Goal: Check status: Check status

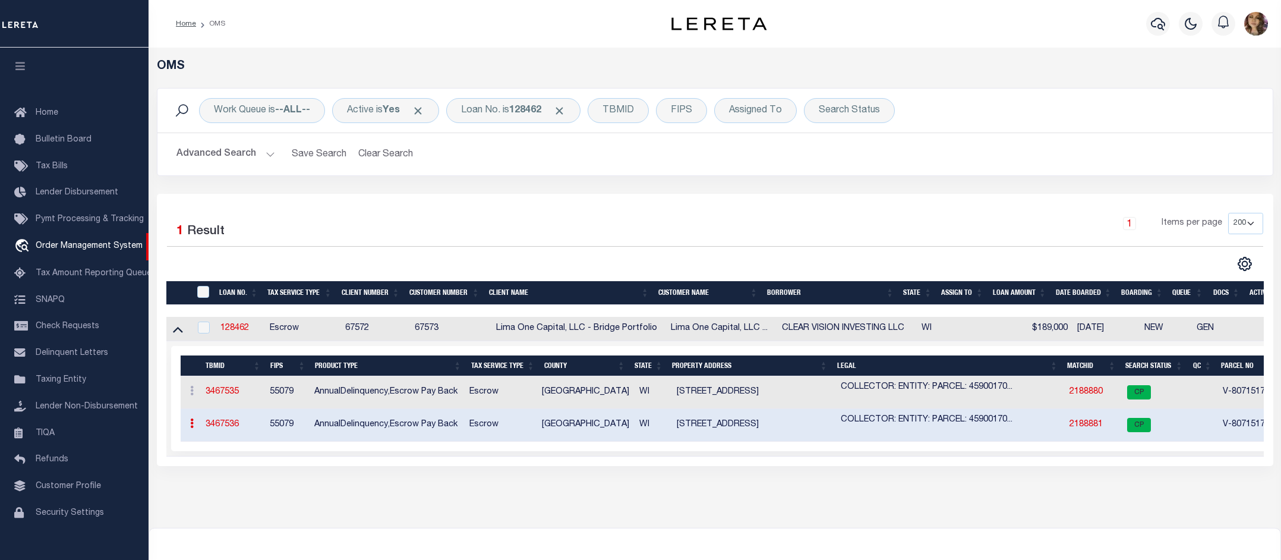
select select "200"
select select "CP"
select select "AGW"
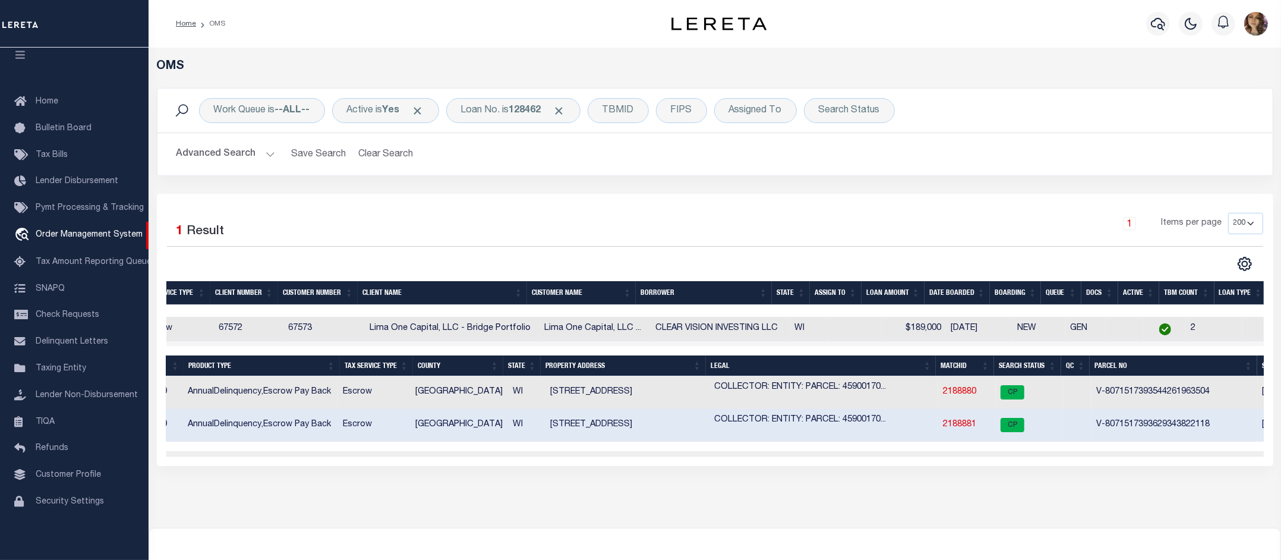
click at [965, 428] on link "2188881" at bounding box center [959, 424] width 33 height 8
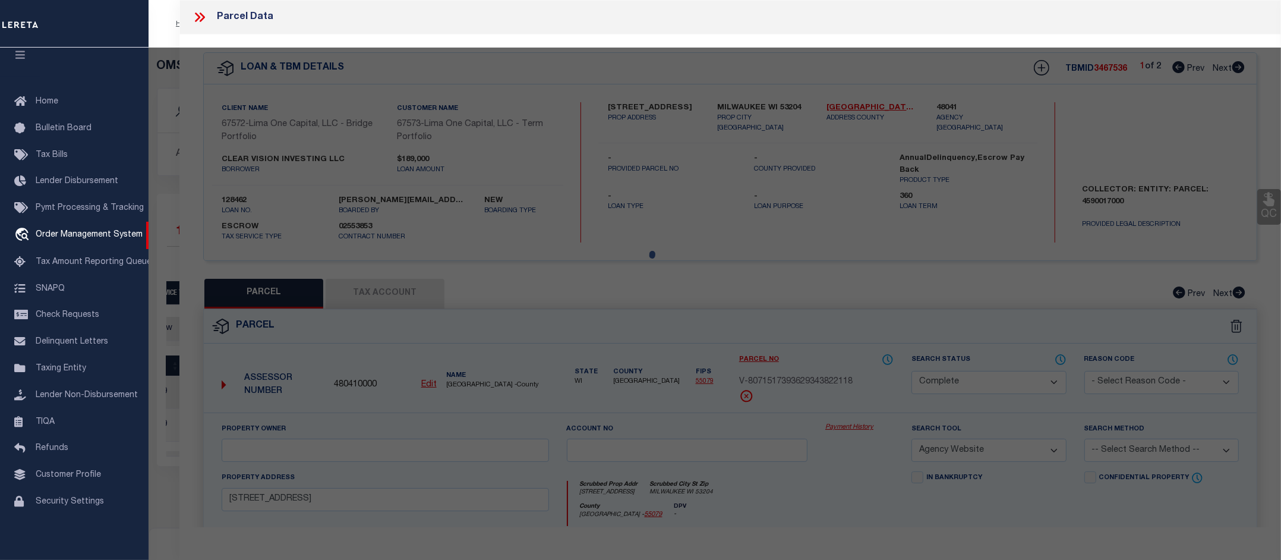
select select "AS"
select select
checkbox input "false"
select select "CP"
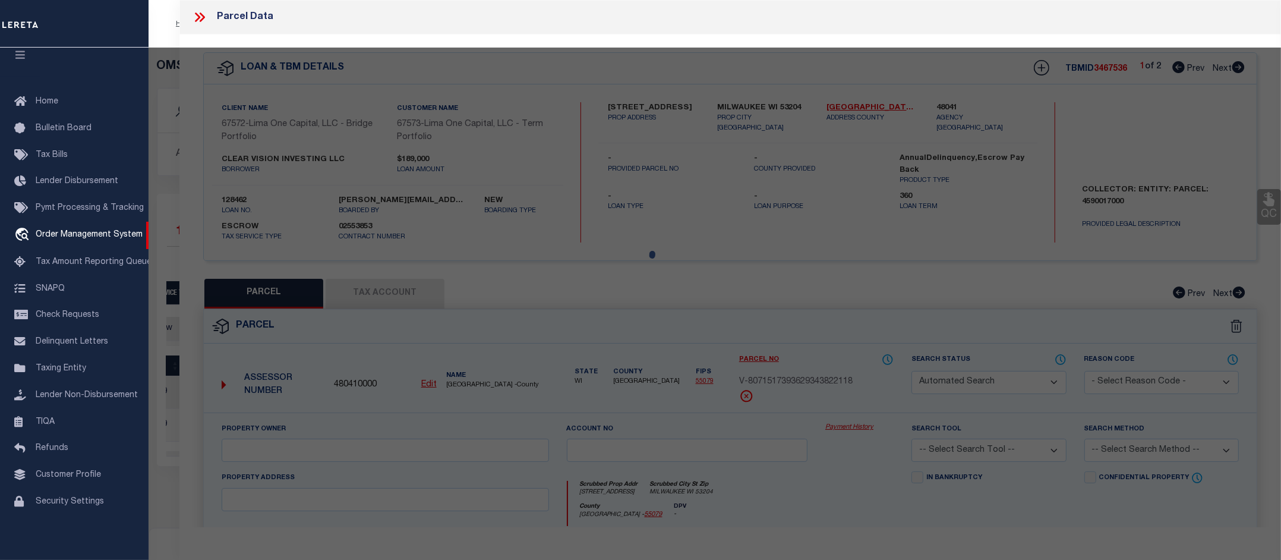
select select "AGW"
select select
type input "1525 S 21ST STREET"
checkbox input "false"
type input "MILWAUKEE WI 53204"
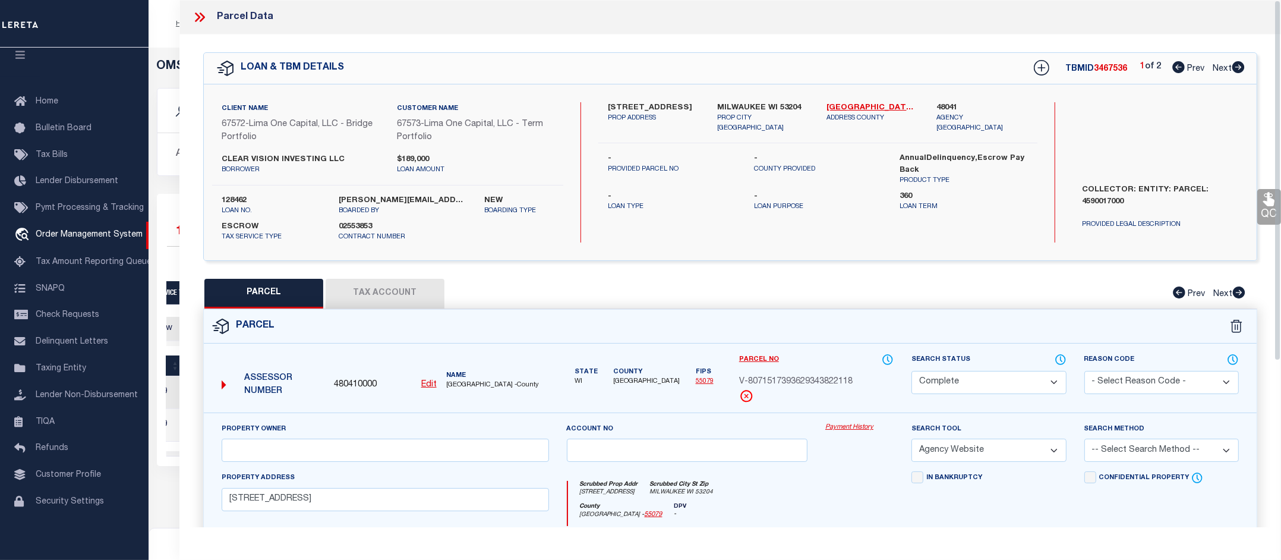
click at [863, 428] on link "Payment History" at bounding box center [859, 428] width 68 height 10
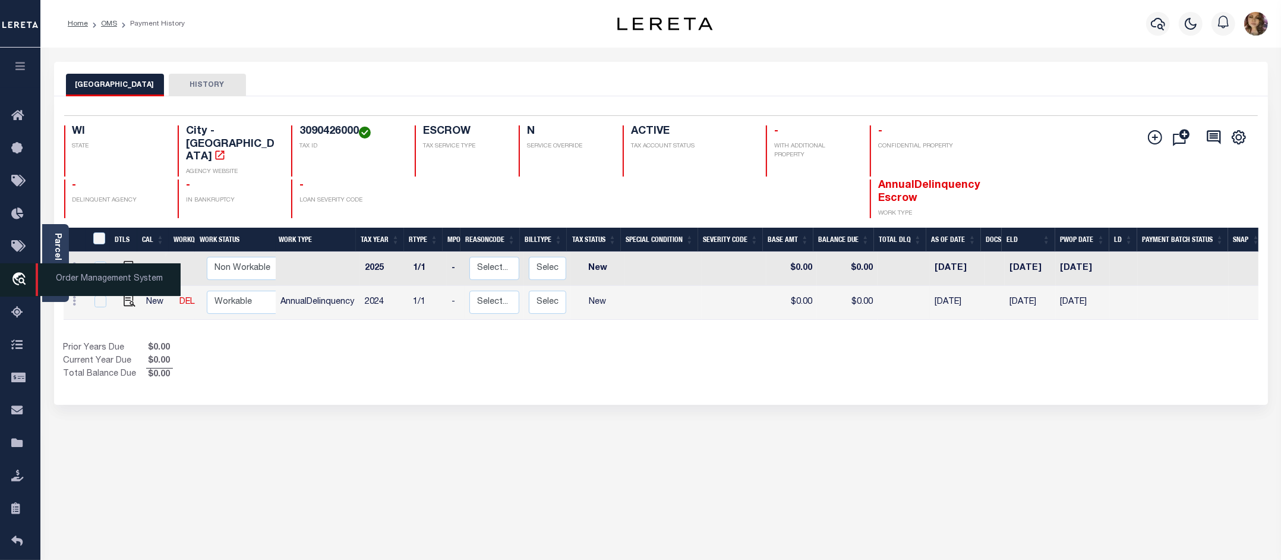
click at [69, 279] on span "Order Management System" at bounding box center [108, 279] width 145 height 33
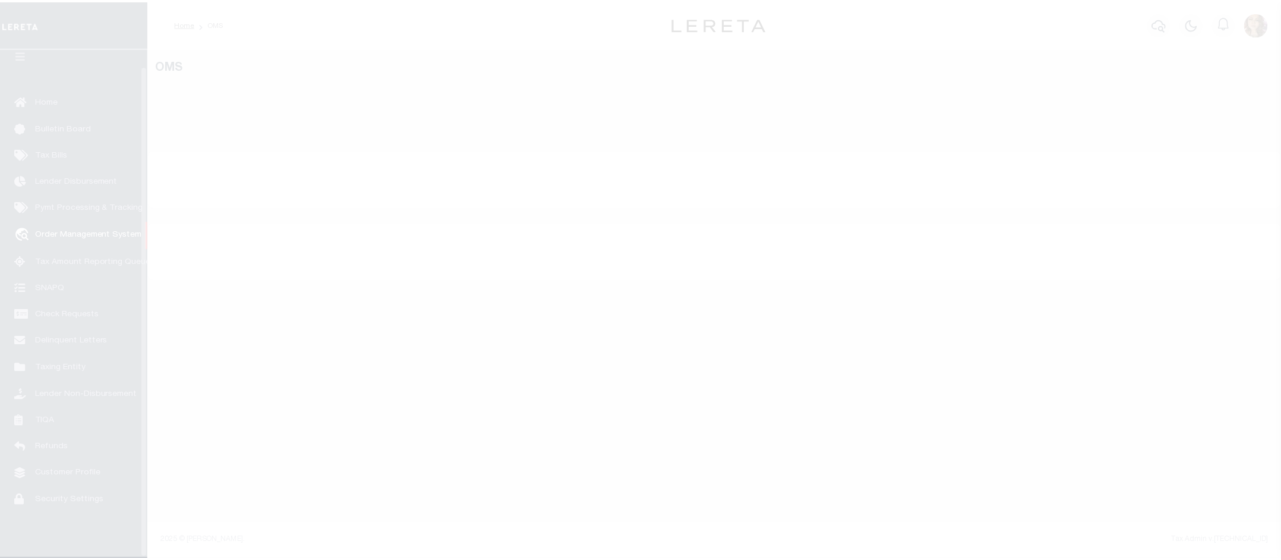
scroll to position [18, 0]
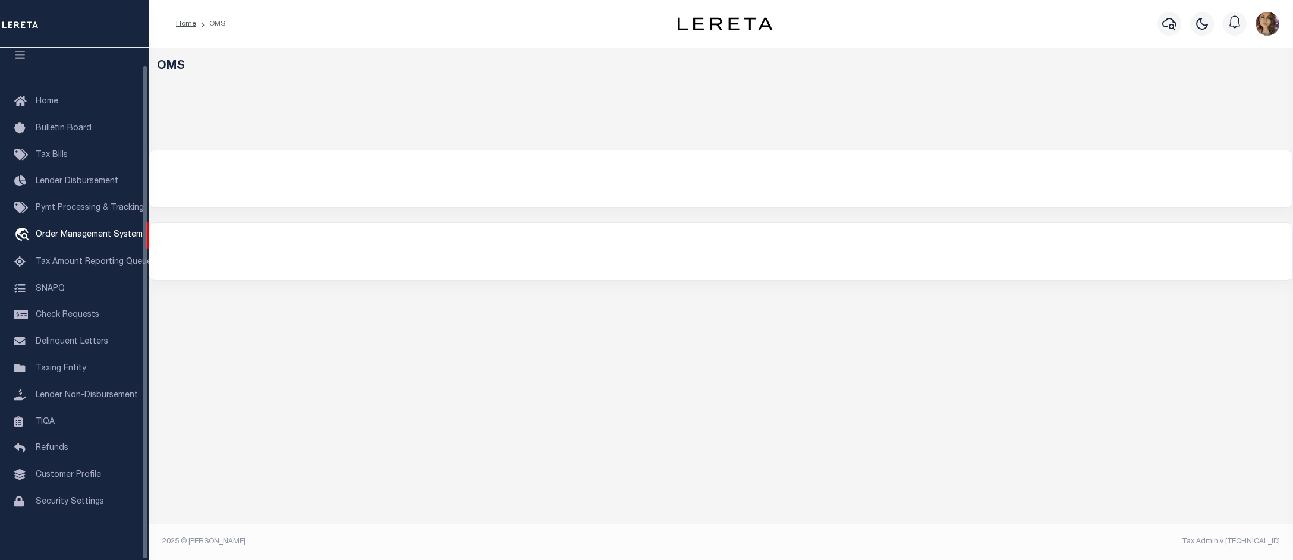
select select "200"
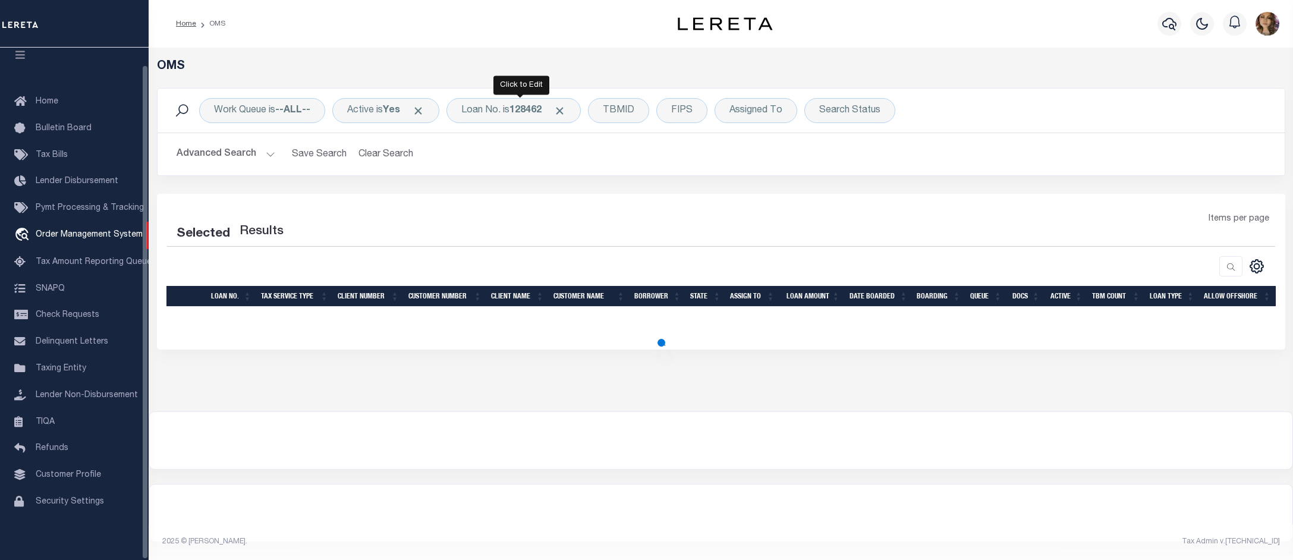
select select "200"
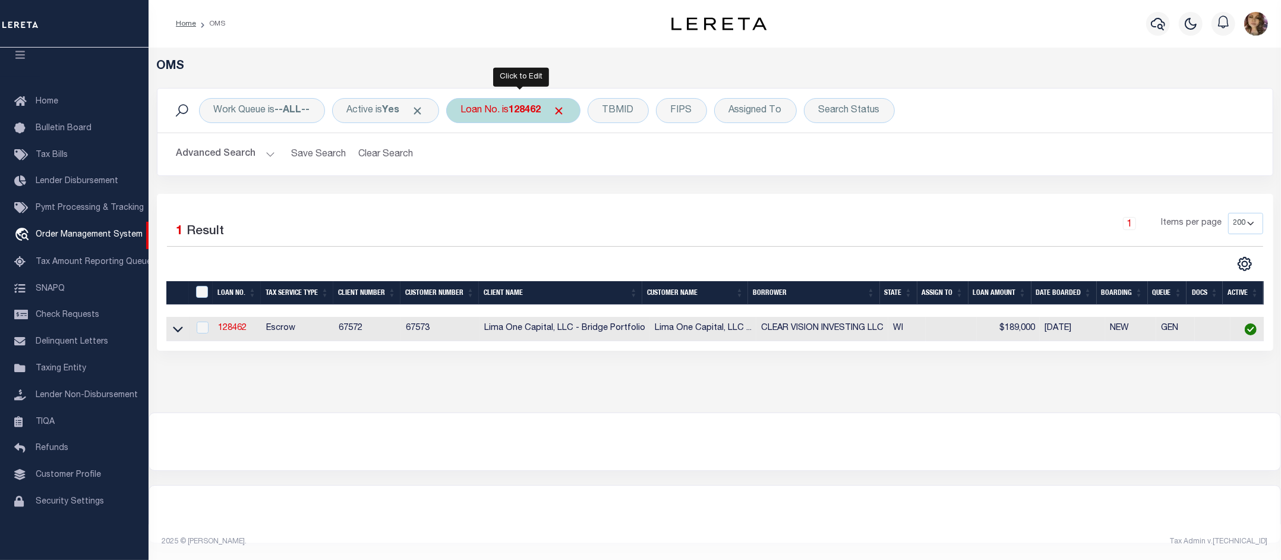
click at [503, 108] on div "Loan No. is 128462" at bounding box center [513, 110] width 134 height 25
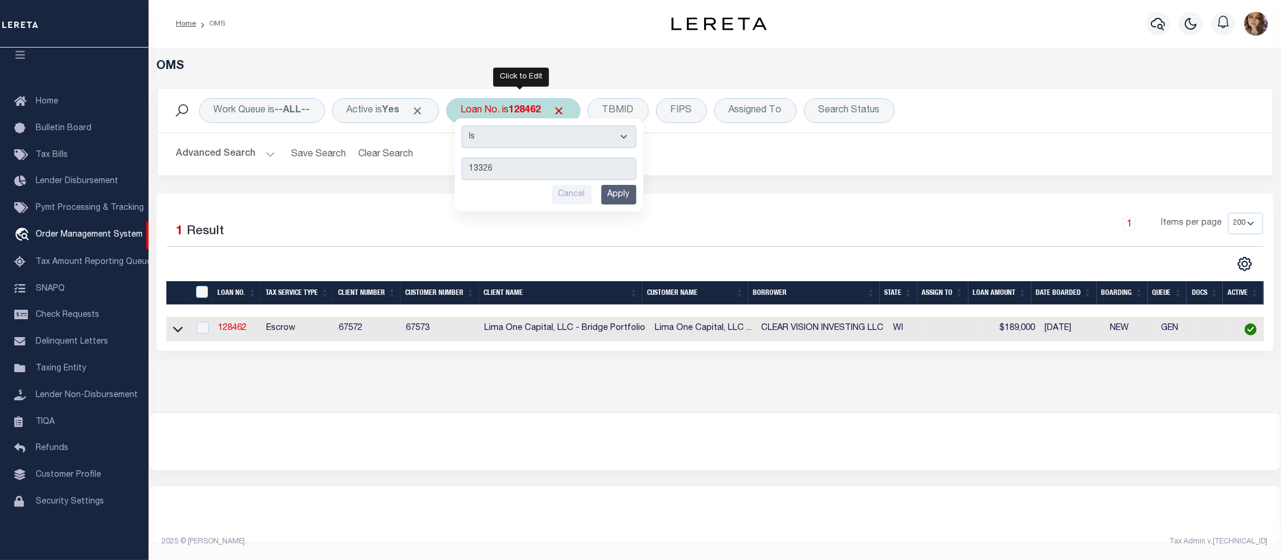
type input "133269"
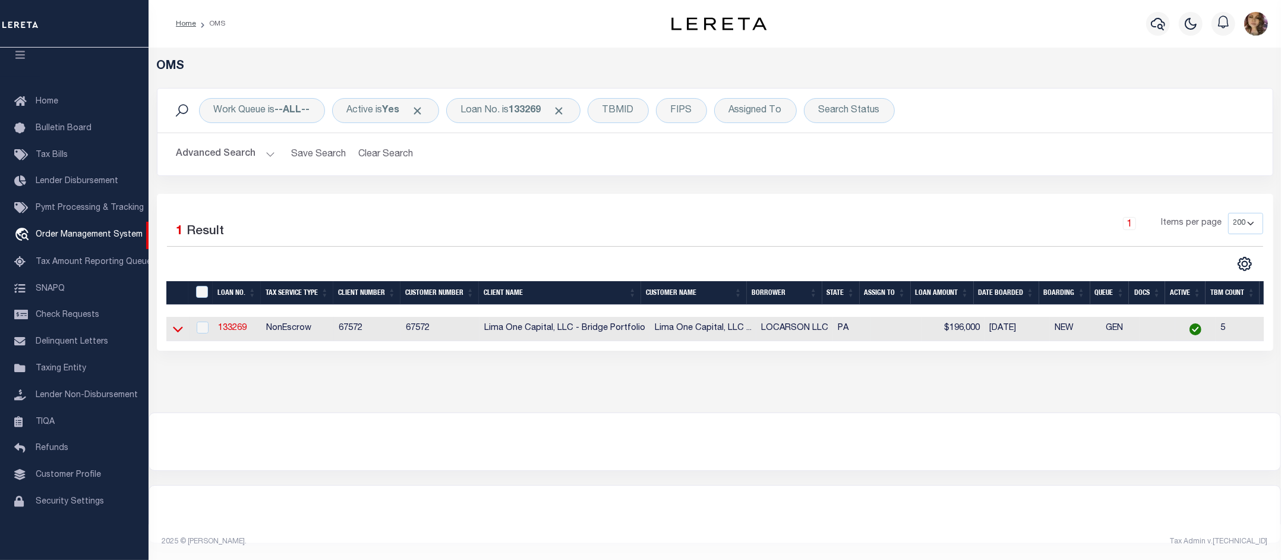
click at [176, 335] on icon at bounding box center [178, 329] width 10 height 12
